Goal: Task Accomplishment & Management: Use online tool/utility

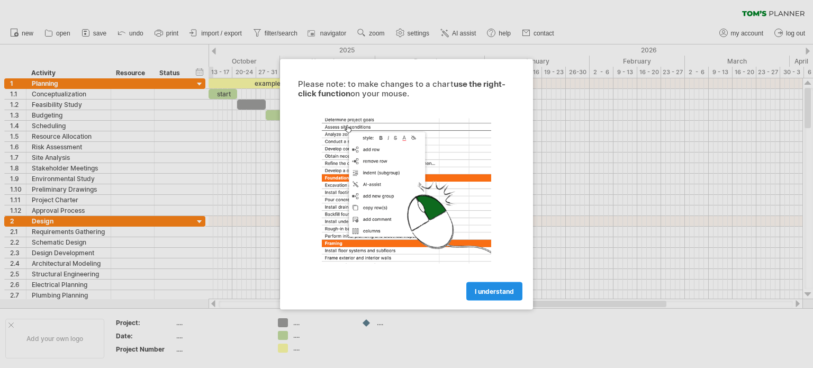
click at [475, 290] on span "I understand" at bounding box center [494, 291] width 39 height 8
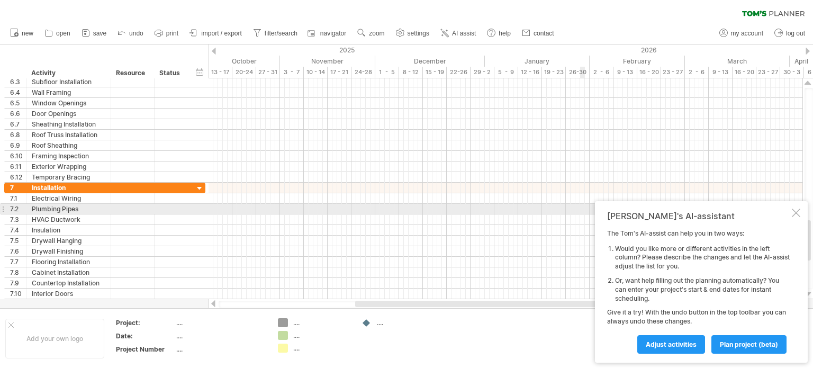
click at [795, 214] on div at bounding box center [796, 213] width 8 height 8
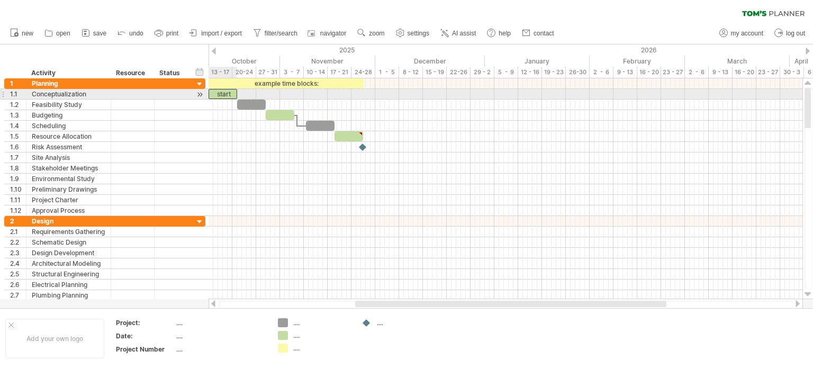
click at [226, 93] on div "start" at bounding box center [223, 94] width 29 height 10
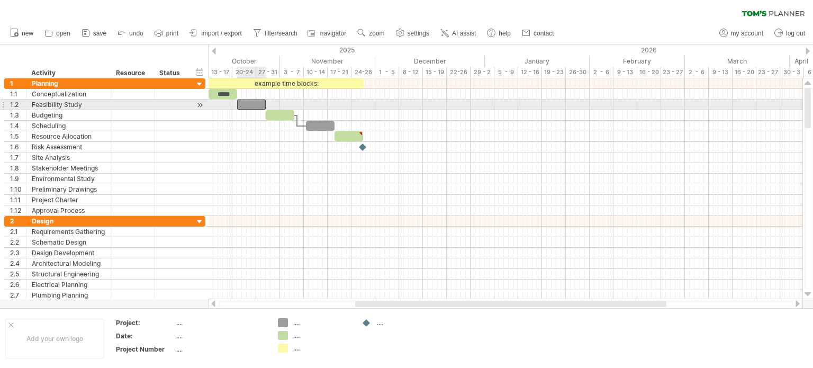
click at [255, 105] on div at bounding box center [251, 105] width 29 height 10
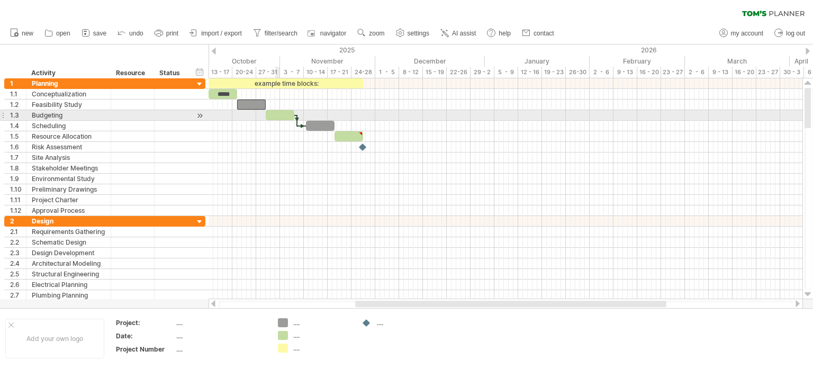
click at [279, 118] on div at bounding box center [280, 115] width 29 height 10
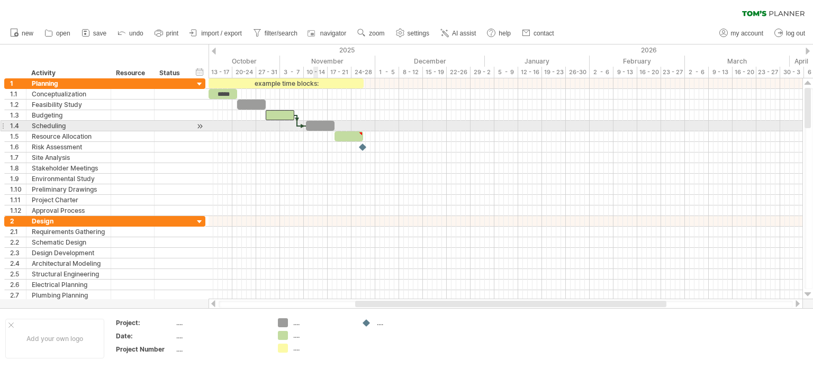
click at [316, 124] on div at bounding box center [320, 126] width 29 height 10
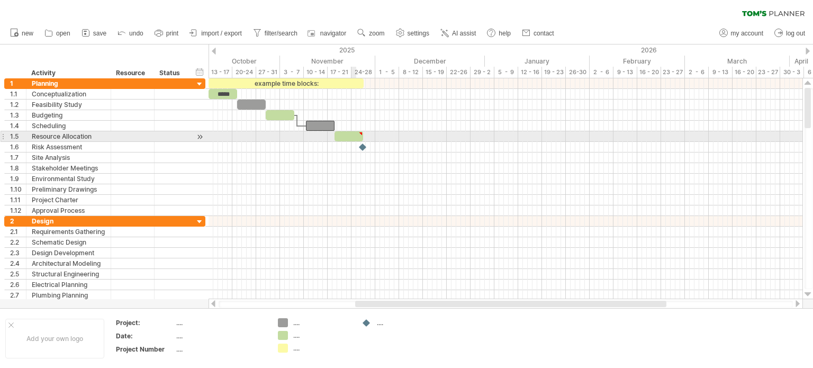
click at [355, 138] on div at bounding box center [349, 136] width 29 height 10
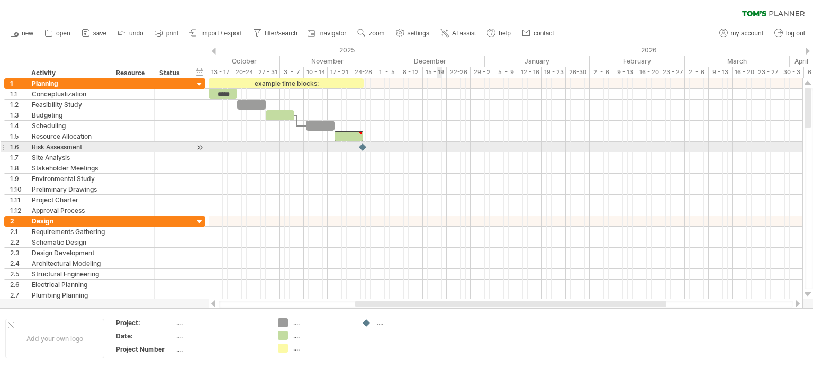
click at [442, 146] on div at bounding box center [506, 147] width 594 height 11
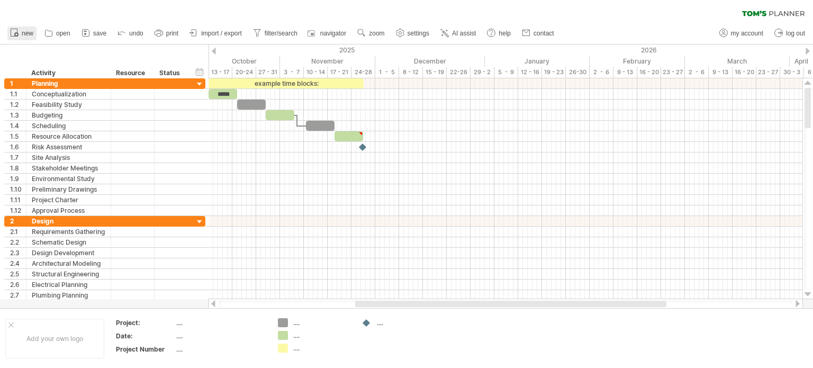
click at [12, 30] on icon at bounding box center [14, 32] width 11 height 11
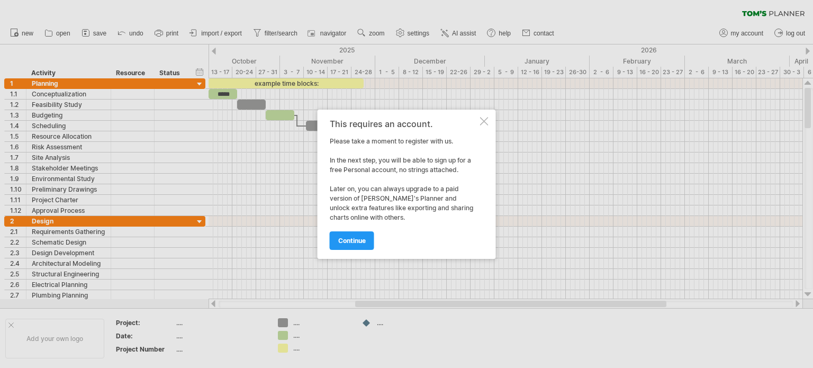
click at [481, 124] on div at bounding box center [484, 121] width 8 height 8
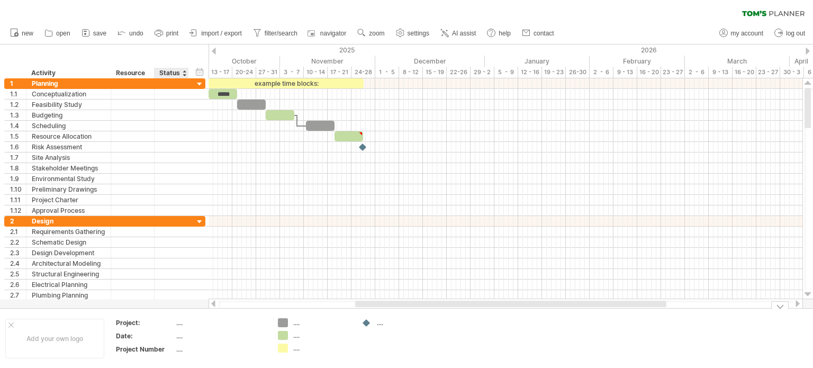
click at [188, 324] on div "...." at bounding box center [220, 322] width 89 height 9
click at [189, 339] on div "...." at bounding box center [220, 335] width 89 height 9
click at [229, 321] on div "...." at bounding box center [220, 322] width 89 height 9
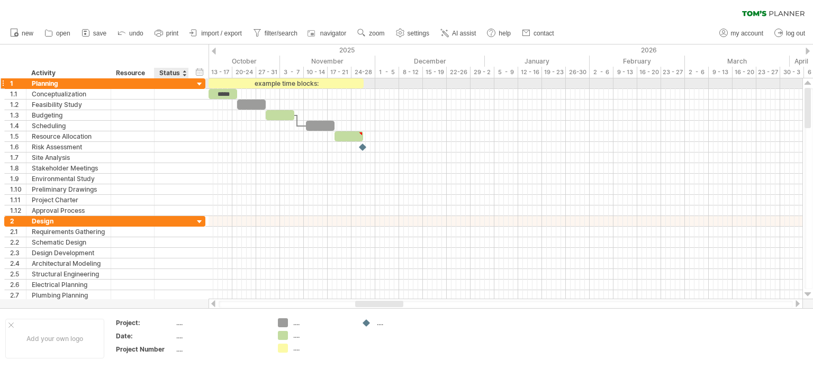
click at [197, 81] on div at bounding box center [200, 84] width 10 height 10
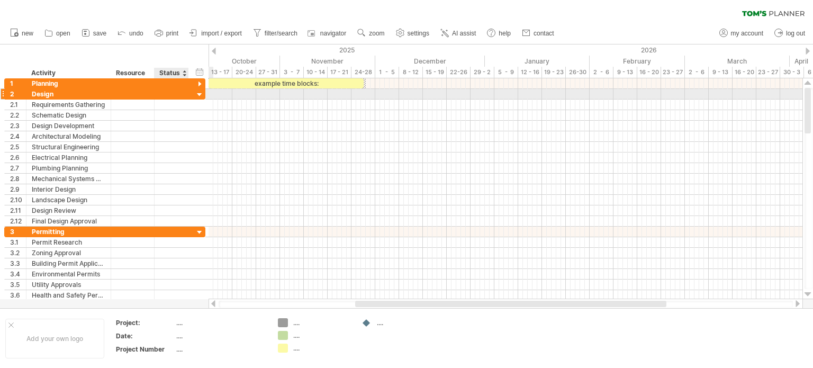
click at [198, 95] on div at bounding box center [200, 95] width 10 height 10
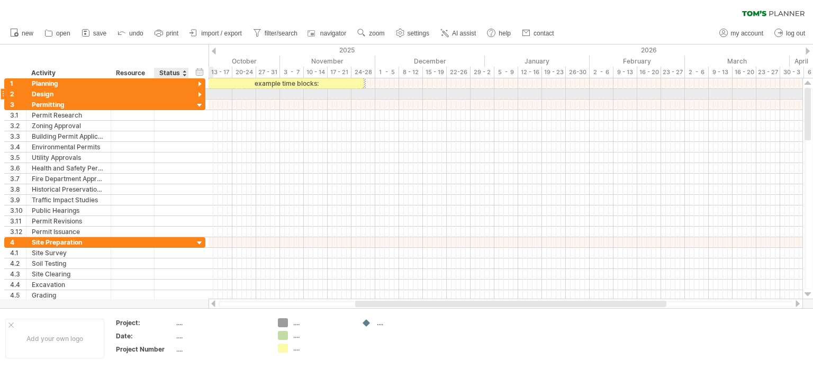
click at [201, 91] on div at bounding box center [200, 95] width 10 height 10
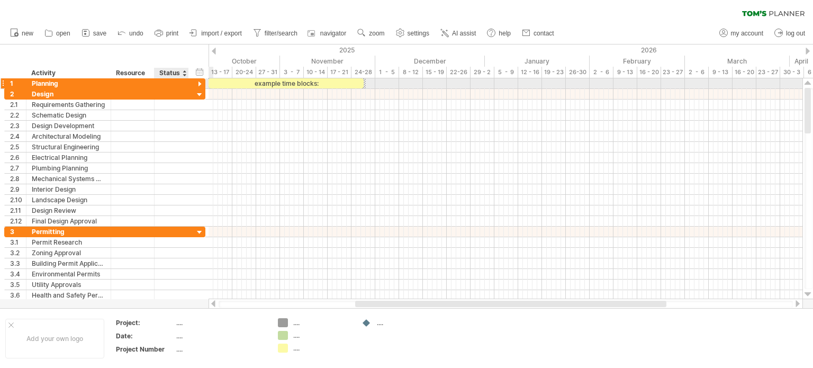
click at [201, 83] on div at bounding box center [200, 84] width 10 height 10
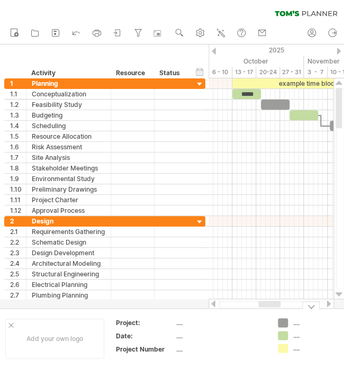
drag, startPoint x: 271, startPoint y: 303, endPoint x: 267, endPoint y: 307, distance: 6.0
click at [267, 309] on div "Trying to reach [DOMAIN_NAME] Connected again... 0% clear filter new 1" at bounding box center [172, 184] width 344 height 368
click at [283, 322] on div "Trying to reach [DOMAIN_NAME] Connected again... 0% clear filter new 1" at bounding box center [172, 184] width 344 height 368
click at [297, 324] on div "...." at bounding box center [322, 322] width 58 height 9
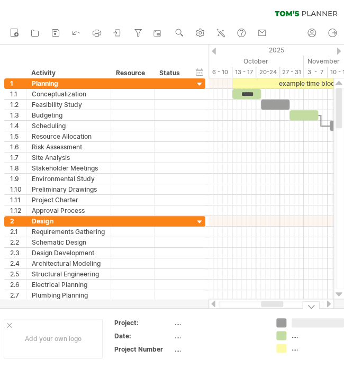
click at [246, 333] on div "...." at bounding box center [219, 335] width 89 height 9
